Goal: Check status

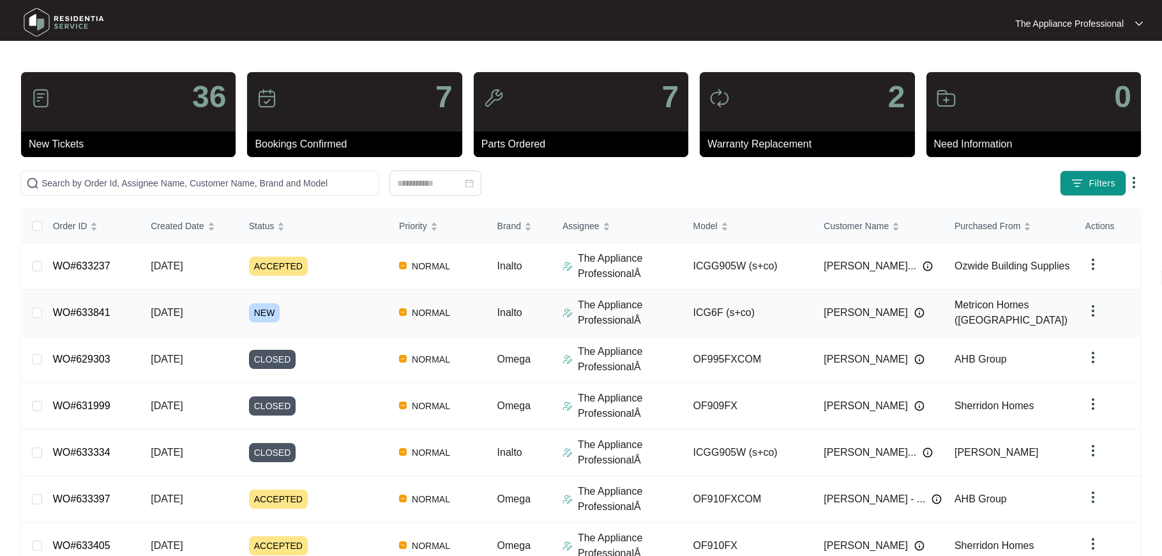
click at [152, 310] on span "[DATE]" at bounding box center [167, 312] width 32 height 11
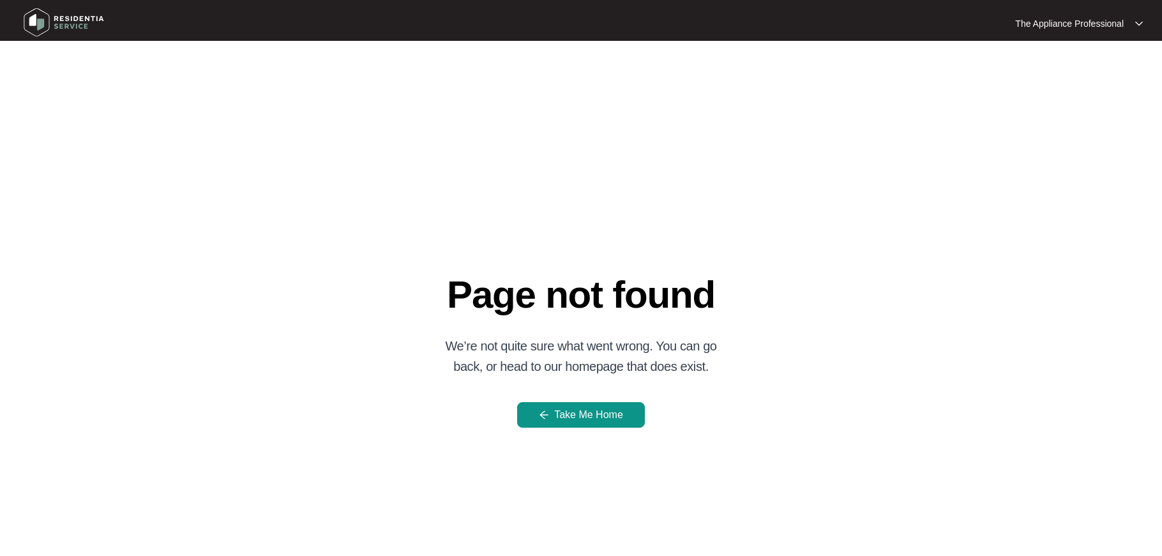
click at [42, 22] on img at bounding box center [63, 22] width 89 height 38
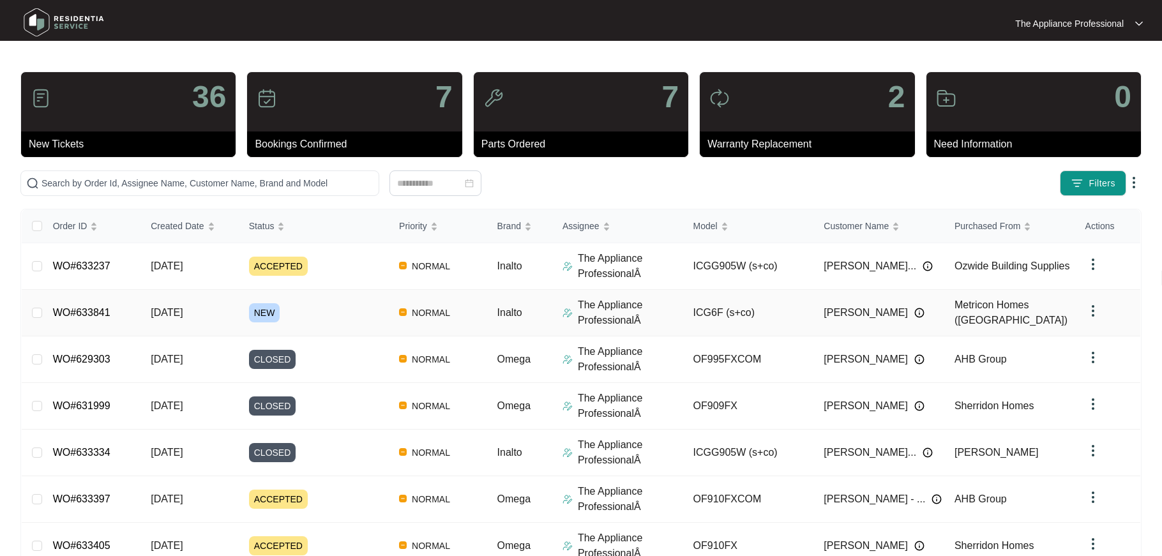
click at [176, 313] on span "[DATE]" at bounding box center [167, 312] width 32 height 11
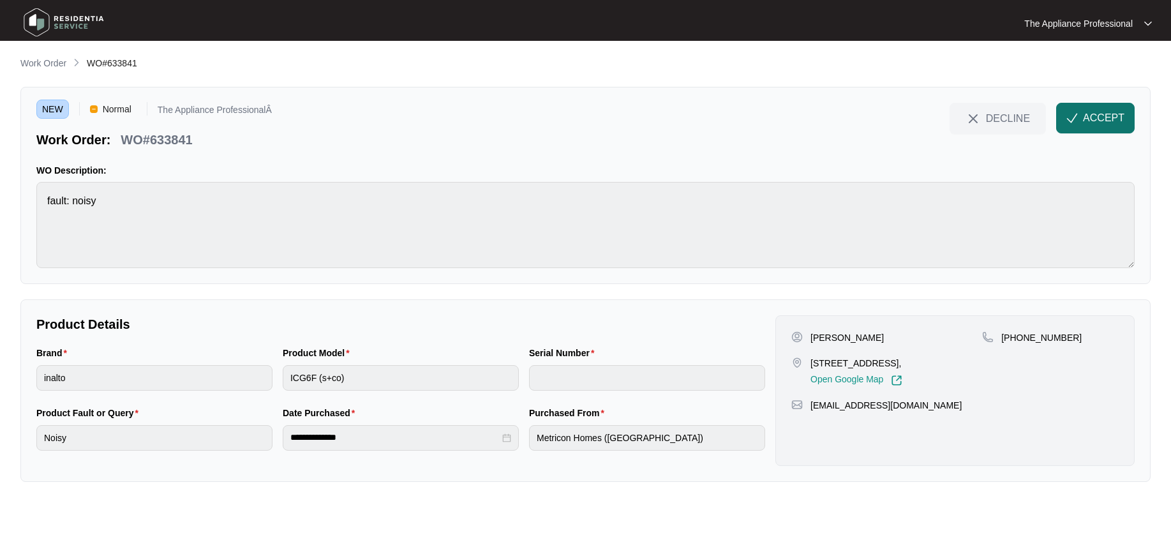
click at [1072, 123] on img "button" at bounding box center [1072, 117] width 11 height 11
